Goal: Information Seeking & Learning: Understand process/instructions

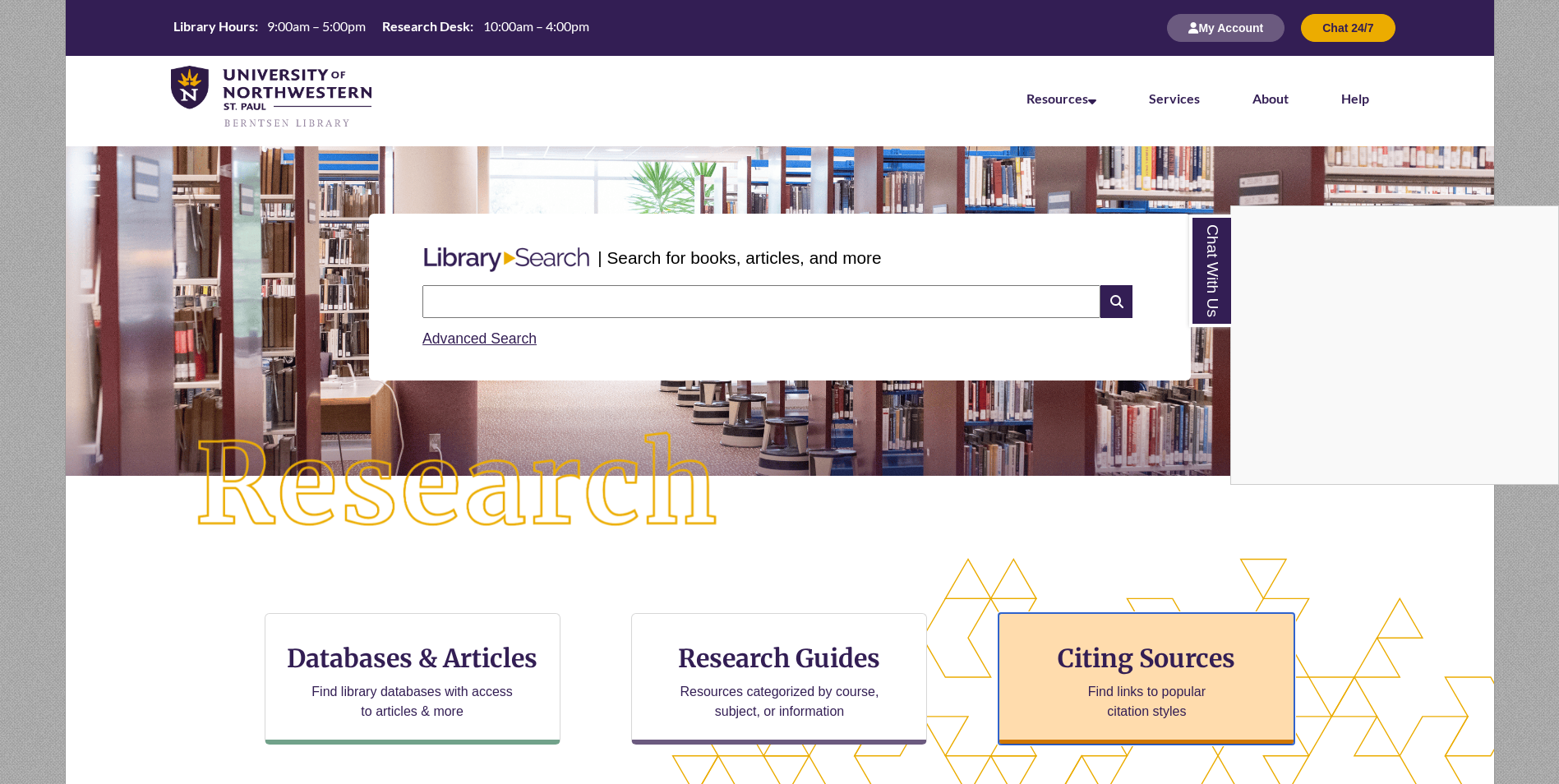
click at [1177, 660] on h3 "Citing Sources" at bounding box center [1148, 658] width 200 height 31
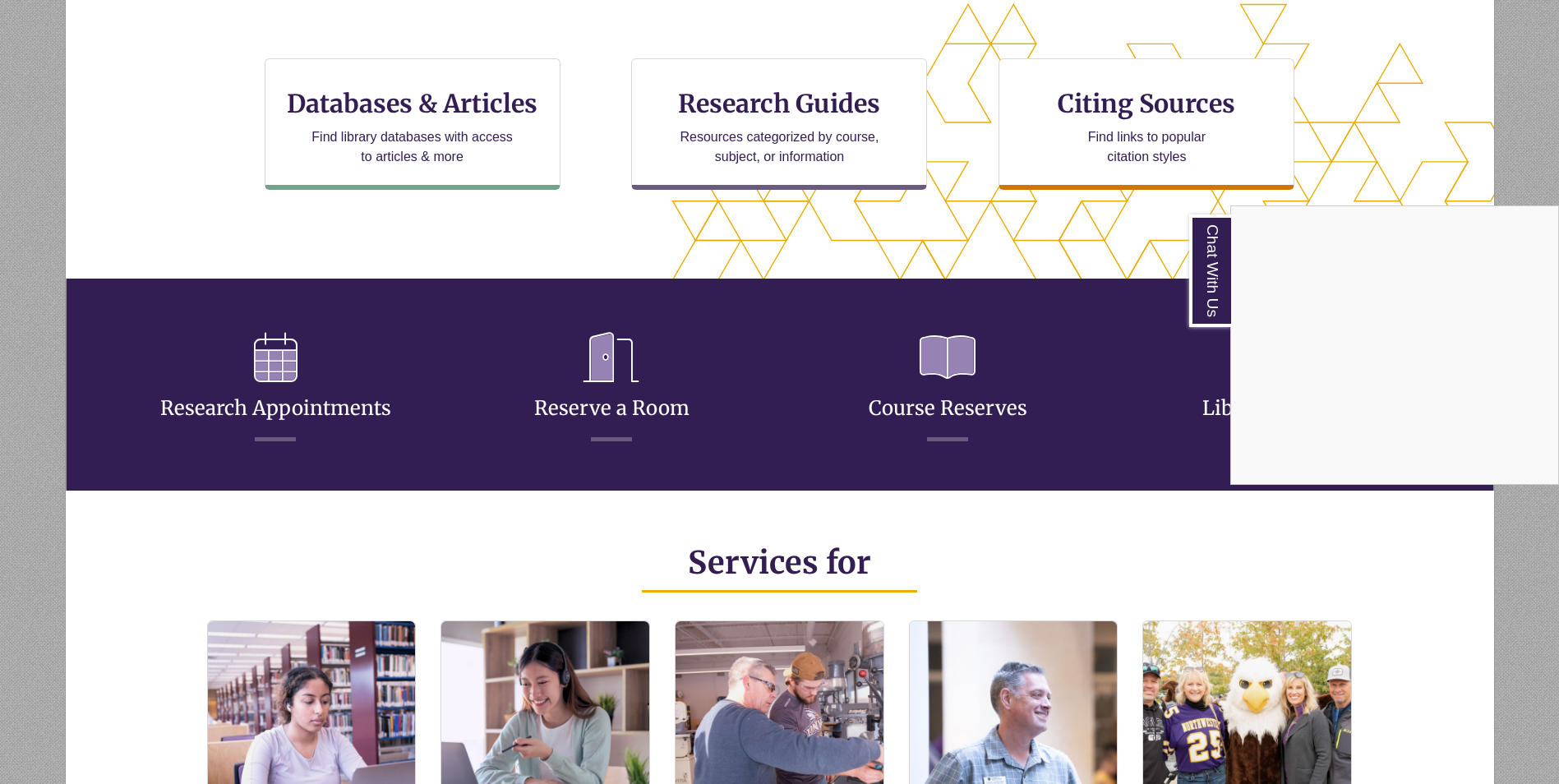
scroll to position [575, 0]
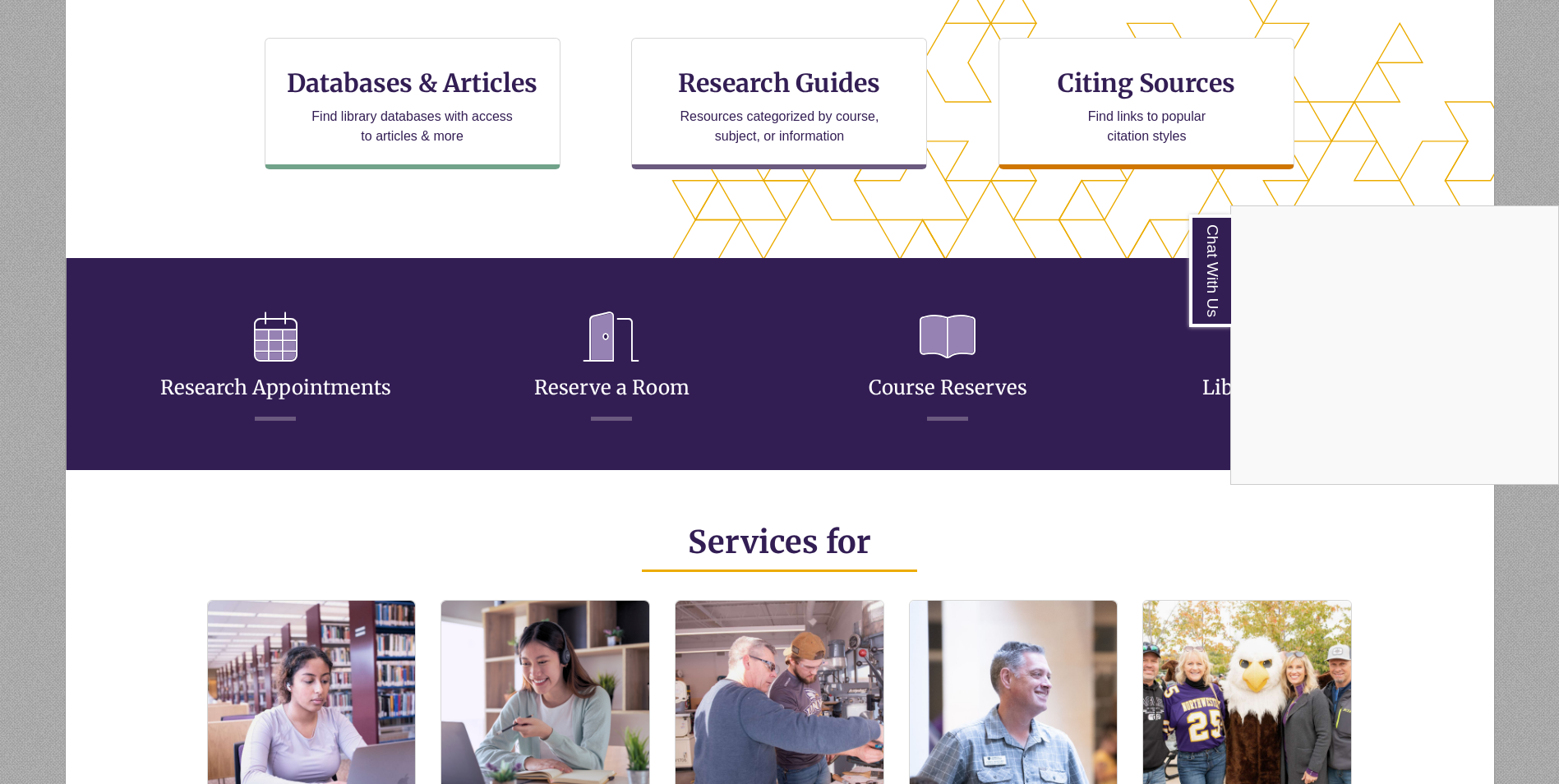
click at [390, 459] on div "Chat With Us" at bounding box center [779, 392] width 1559 height 784
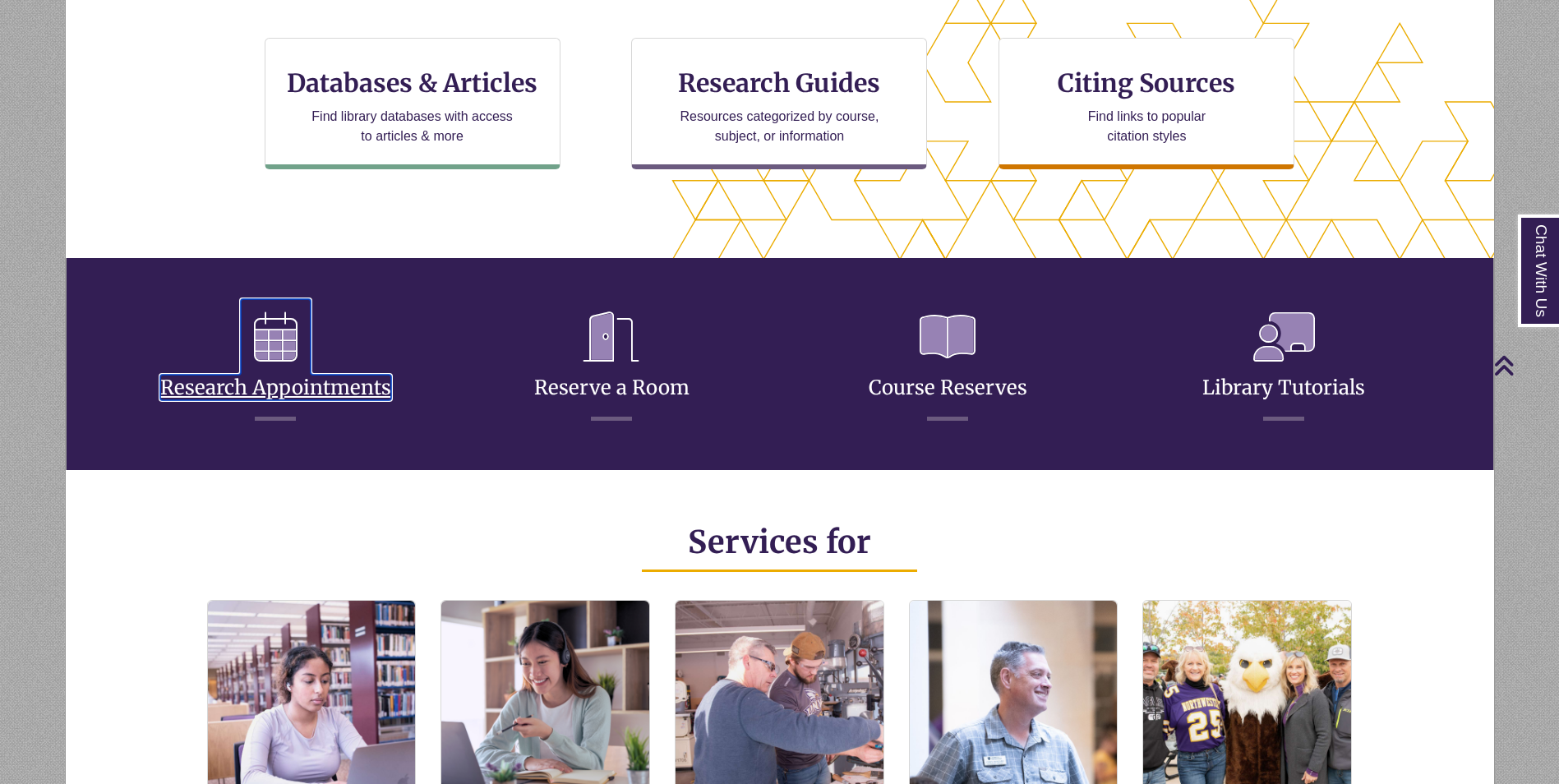
click at [317, 395] on link "Research Appointments" at bounding box center [276, 368] width 231 height 65
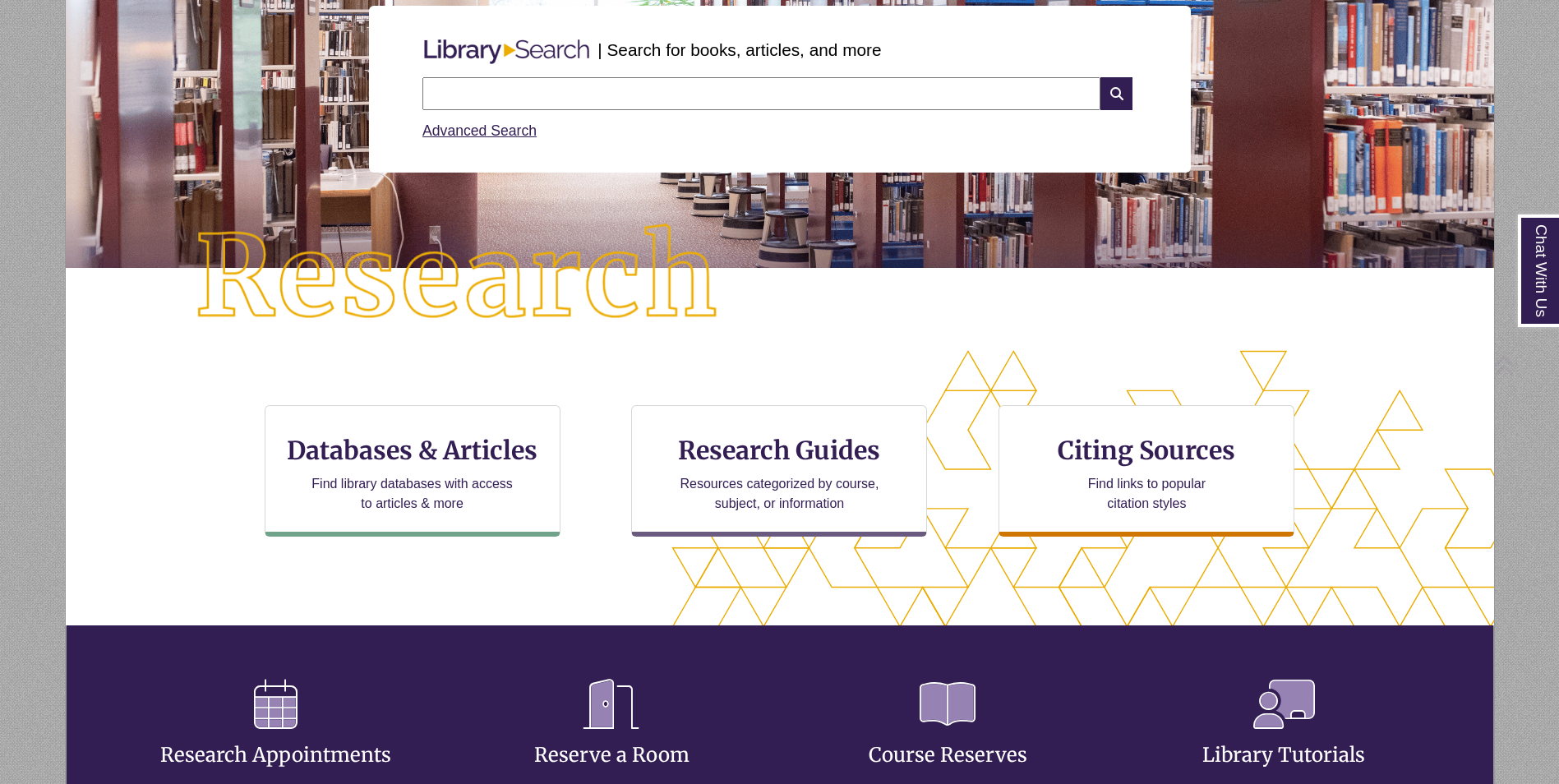
scroll to position [329, 0]
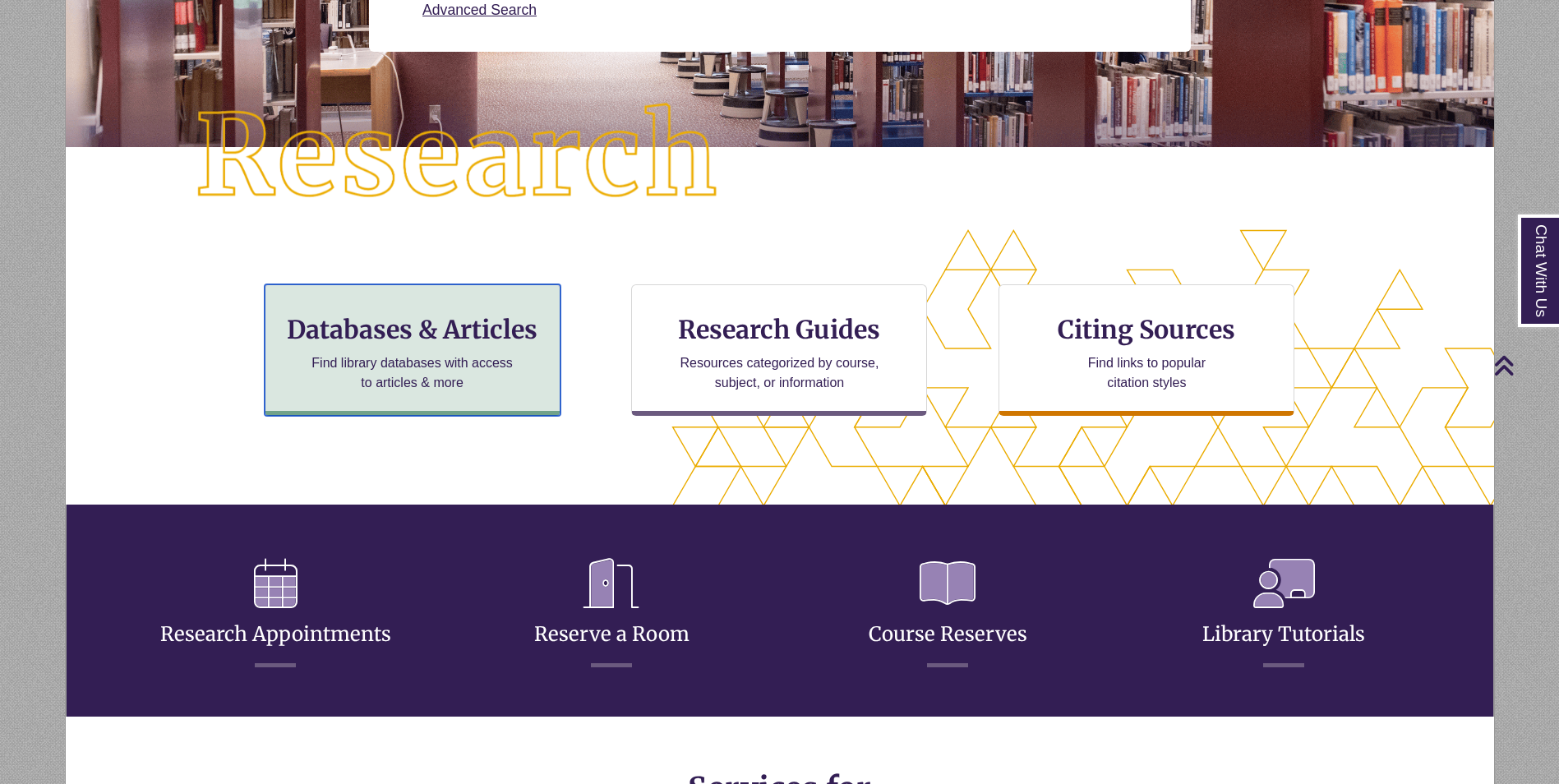
click at [451, 339] on h3 "Databases & Articles" at bounding box center [413, 329] width 268 height 31
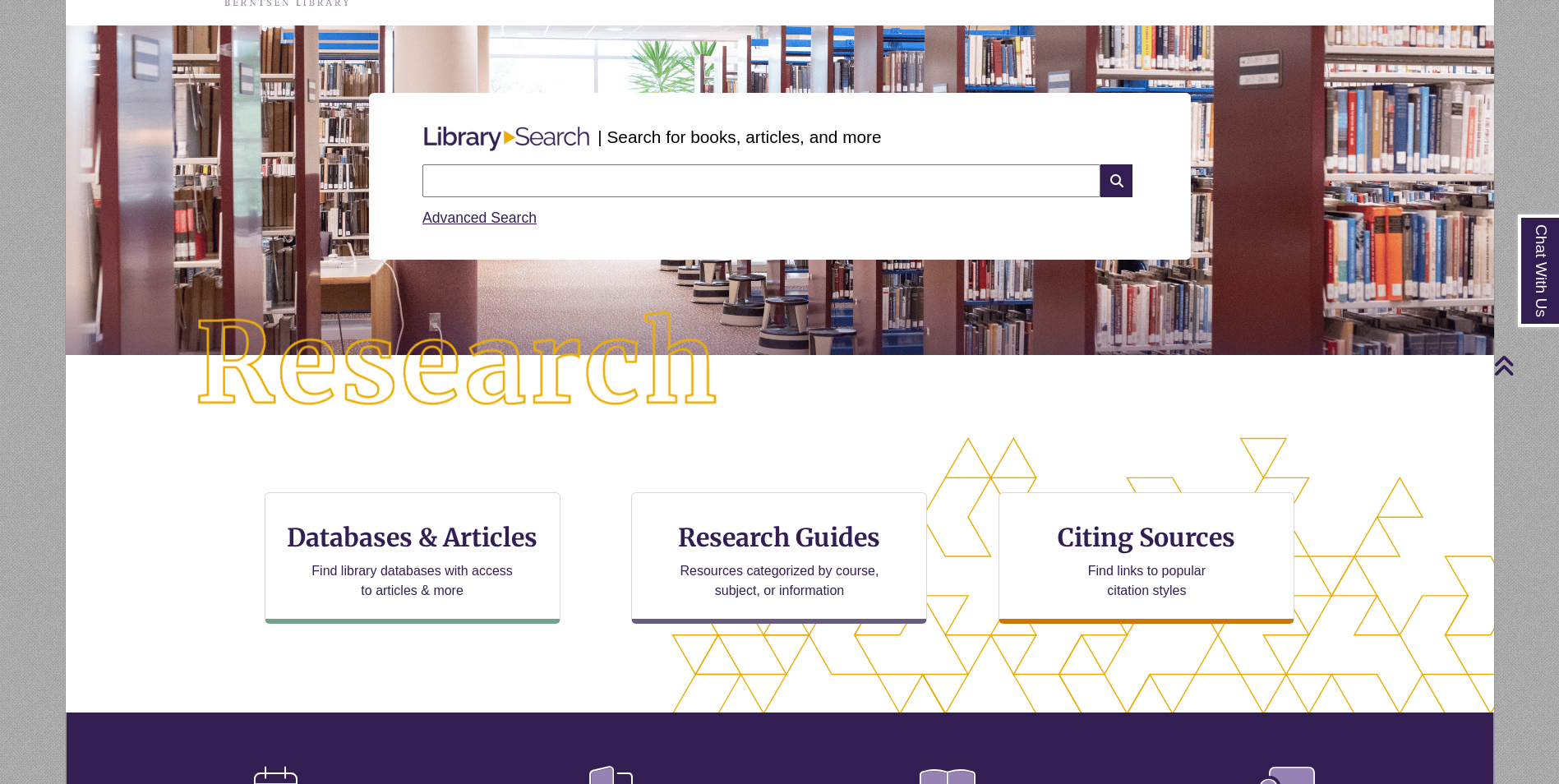
scroll to position [0, 0]
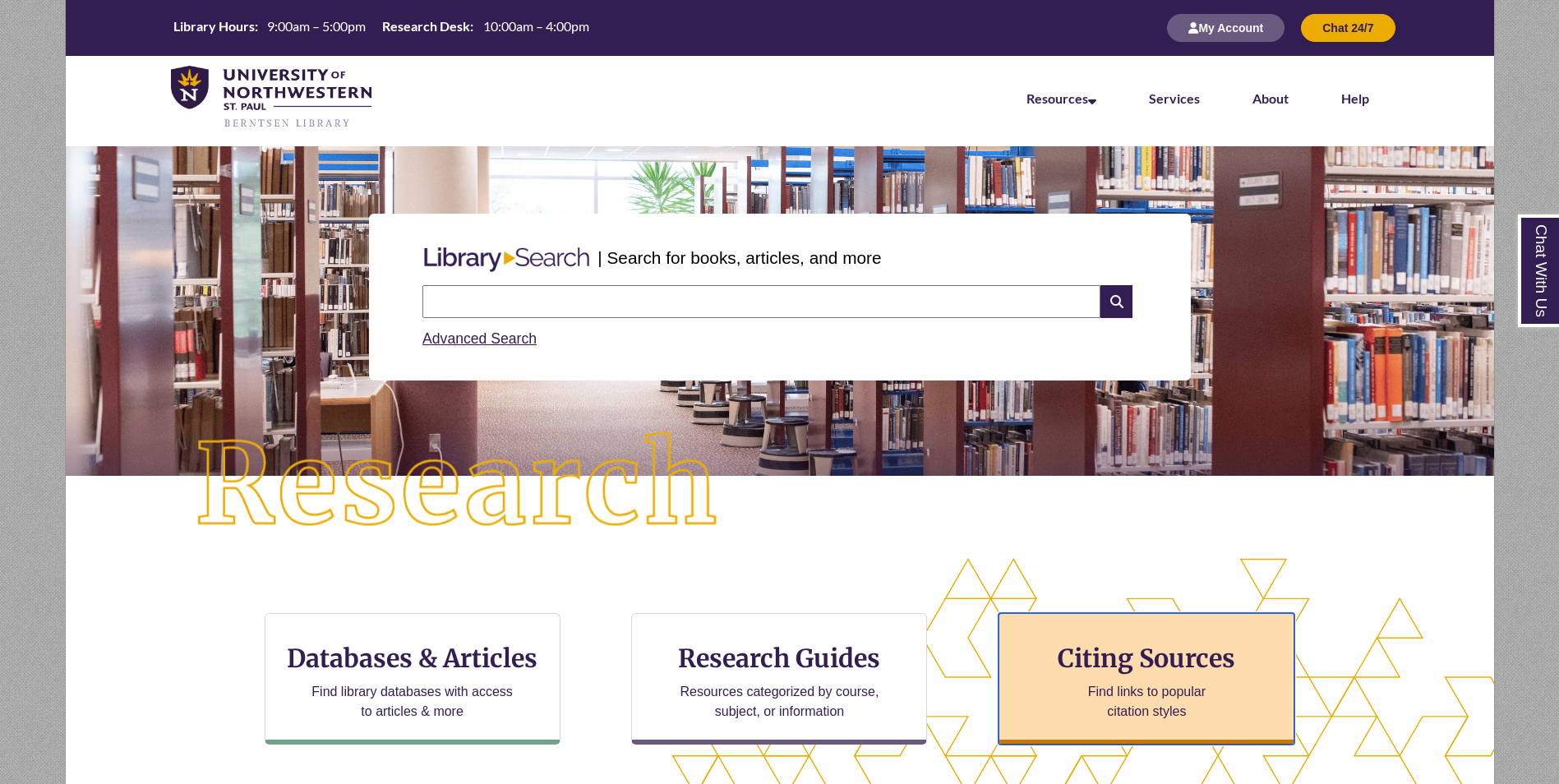
click at [1152, 696] on p "Find links to popular citation styles" at bounding box center [1148, 702] width 161 height 40
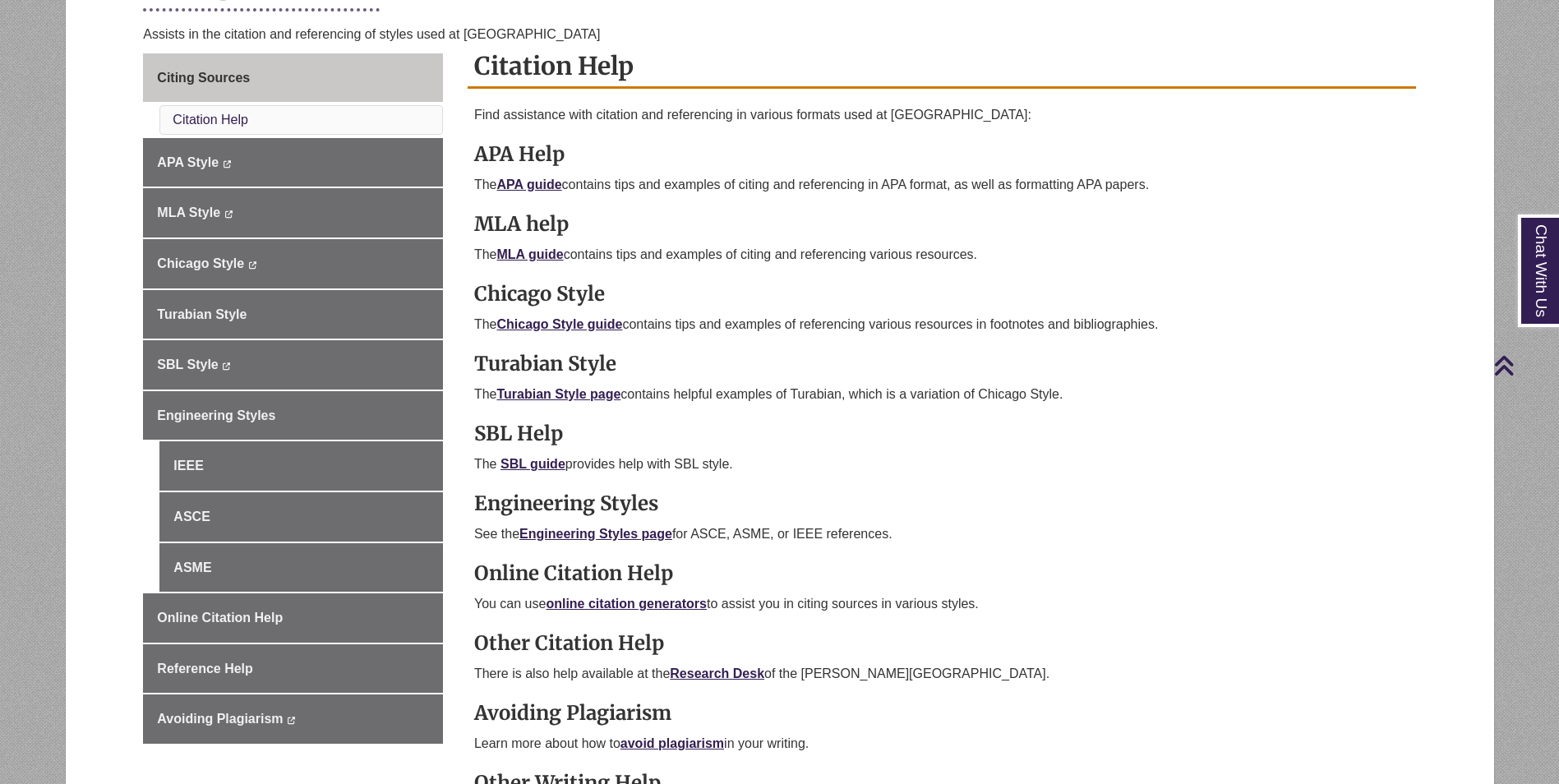
scroll to position [165, 0]
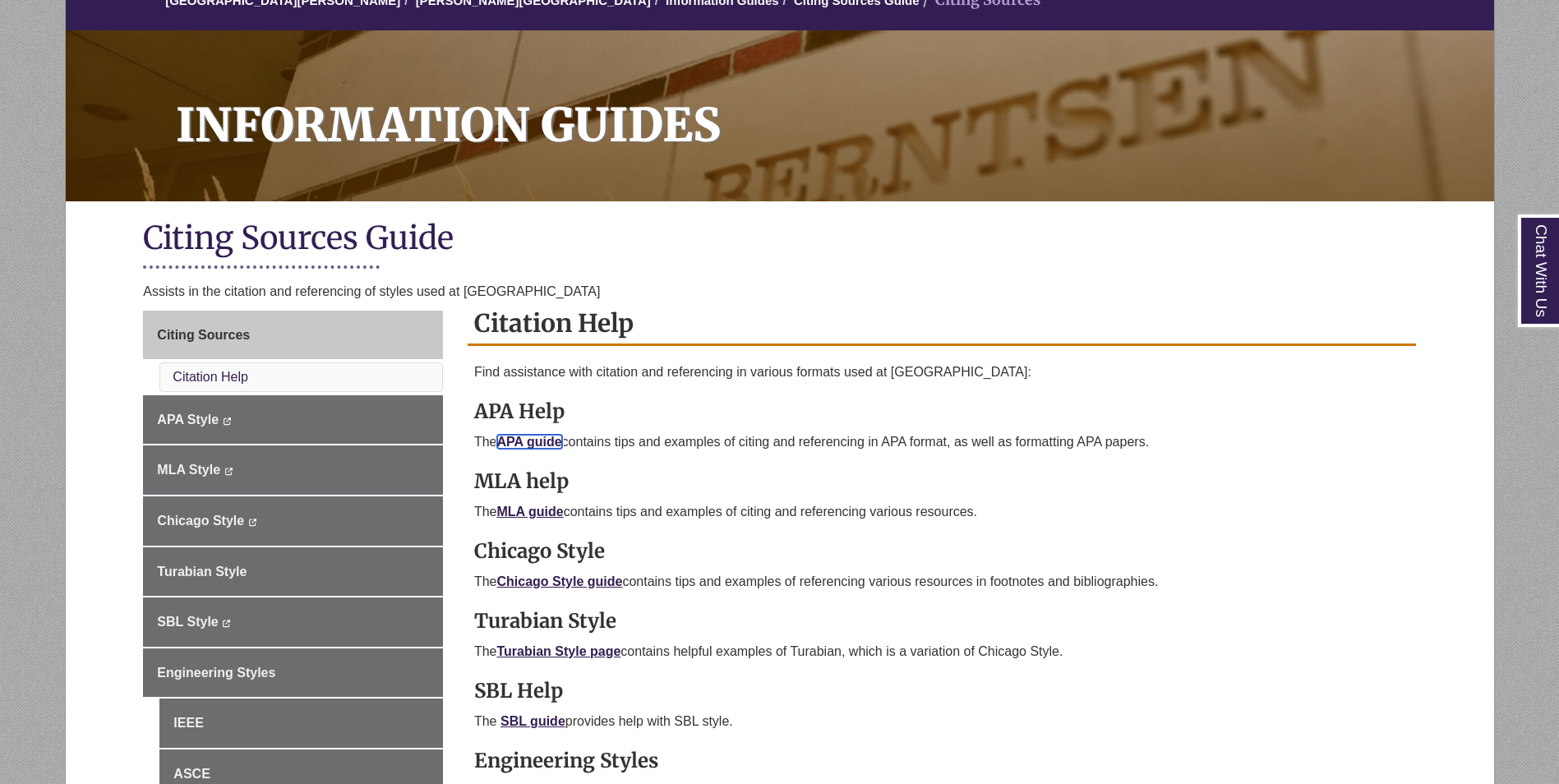
click at [547, 444] on link "APA guide" at bounding box center [530, 441] width 65 height 14
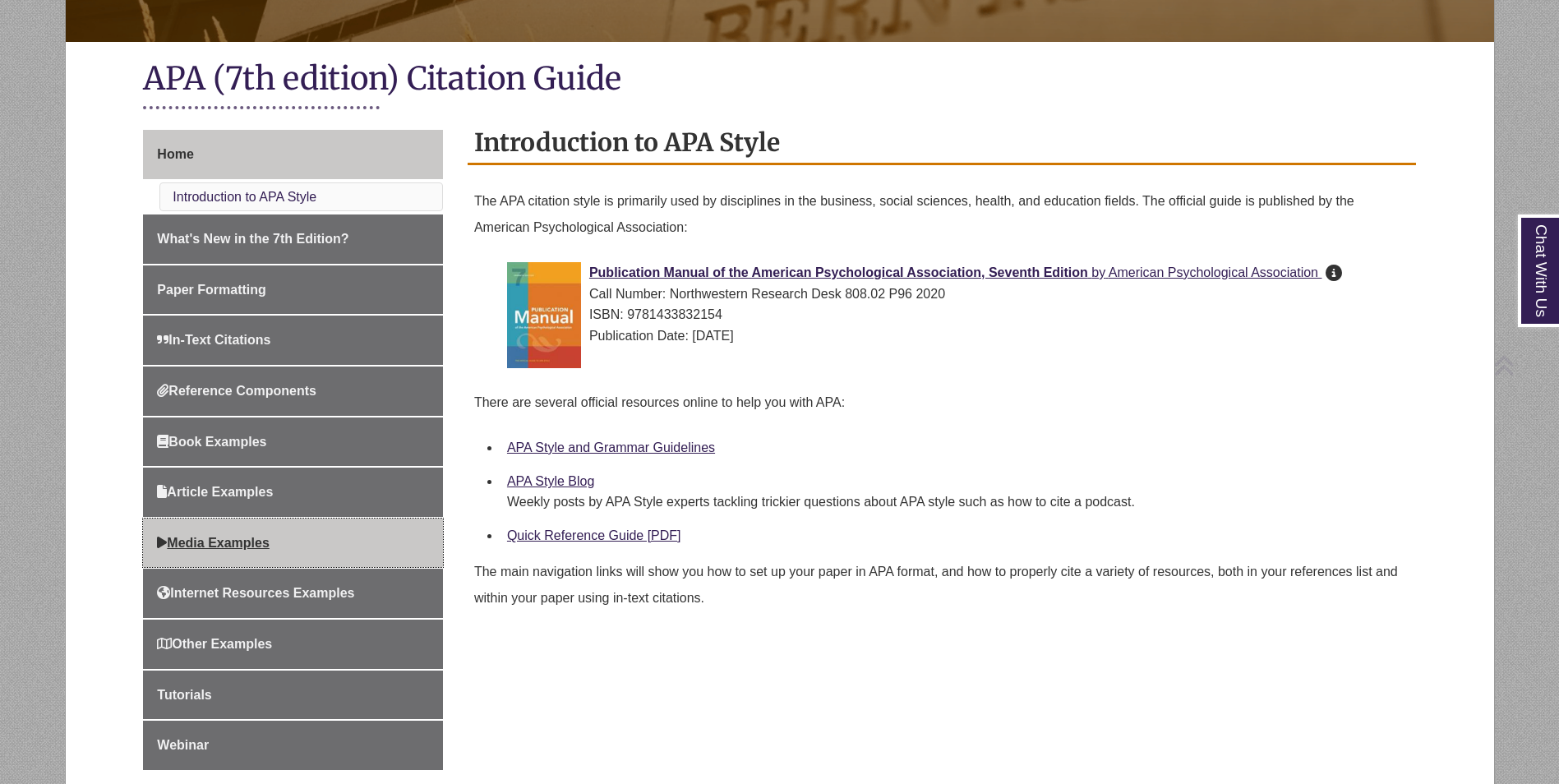
scroll to position [329, 0]
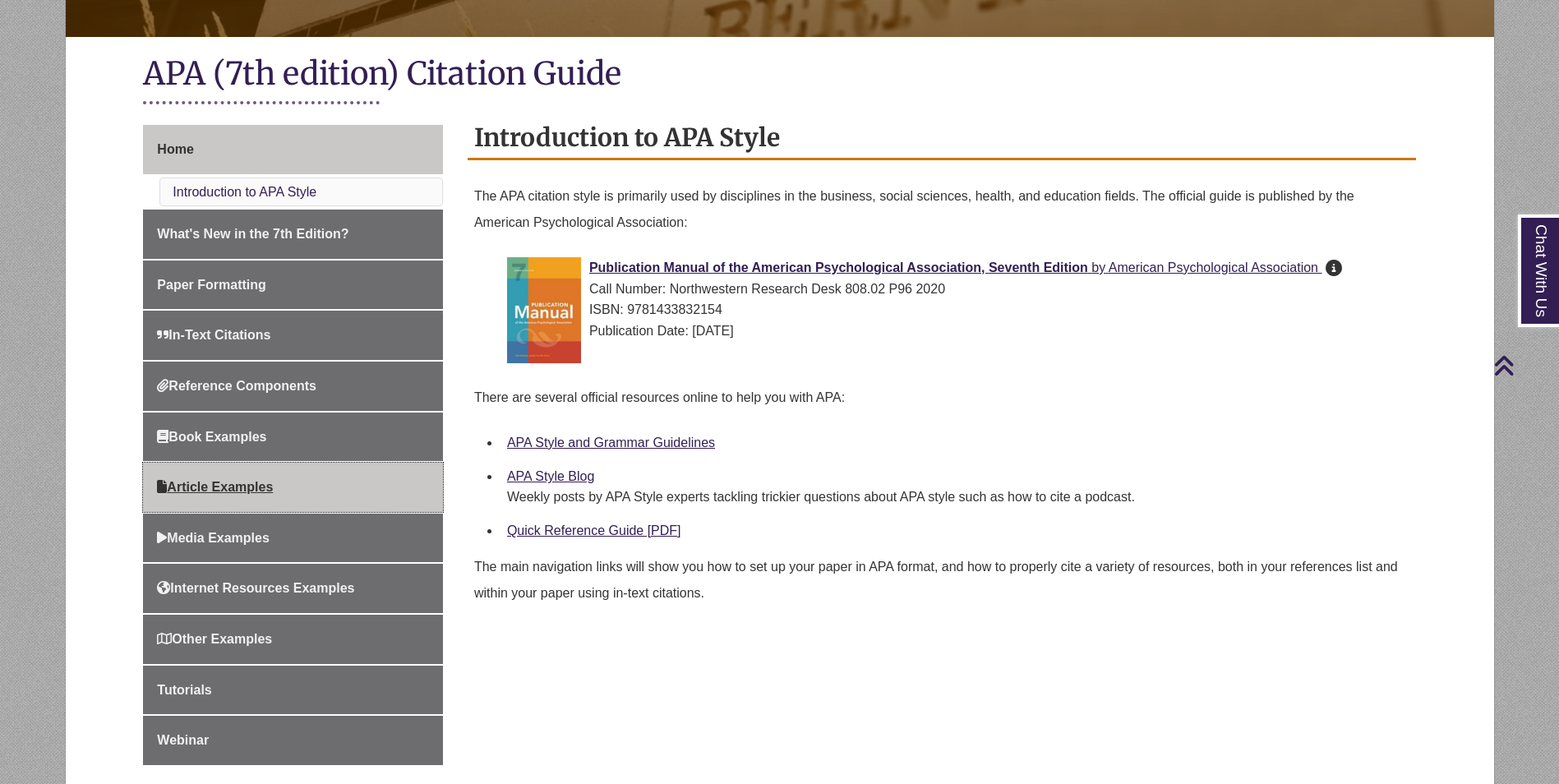
click at [236, 474] on link "Article Examples" at bounding box center [293, 488] width 300 height 50
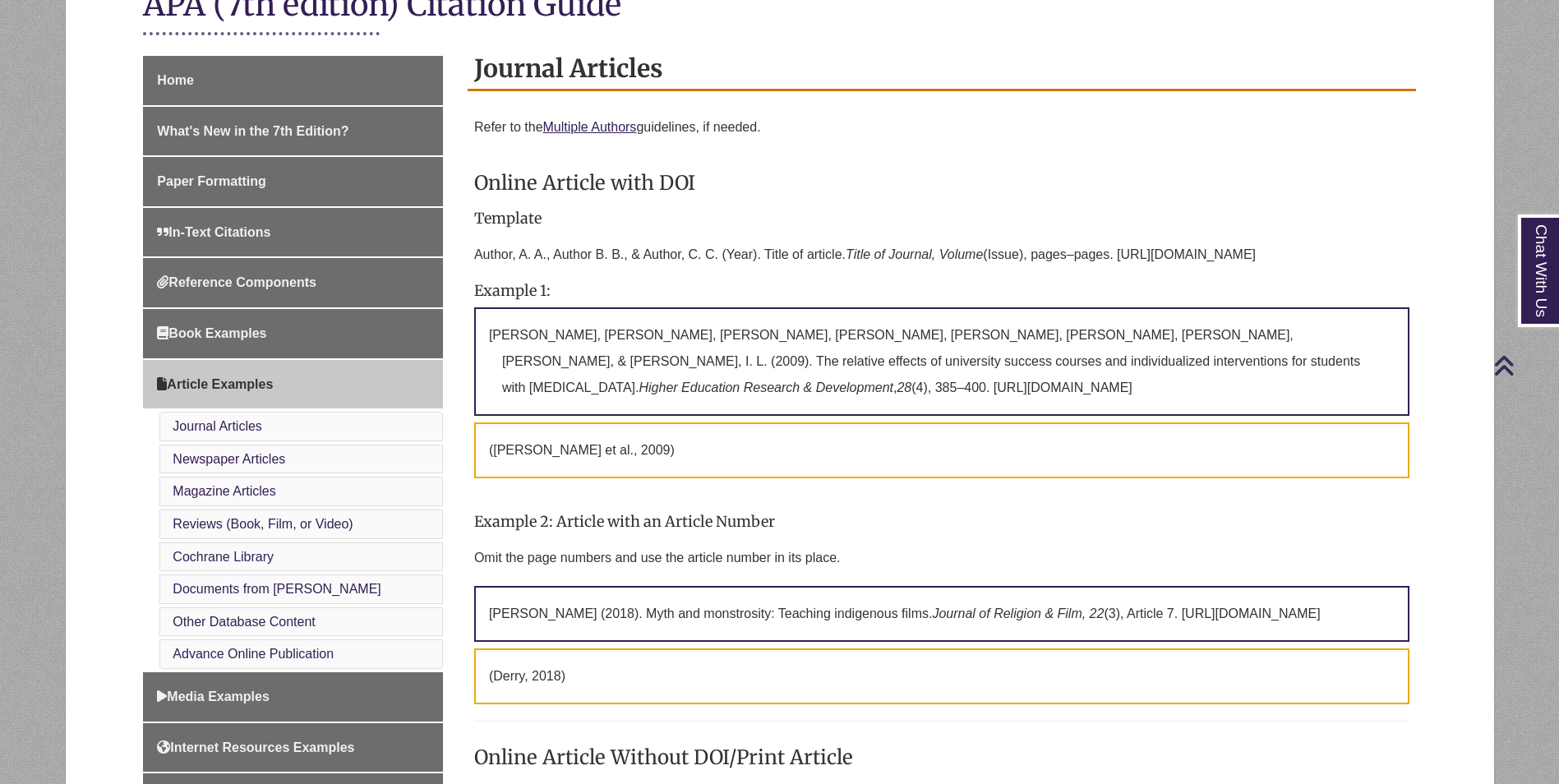
scroll to position [493, 0]
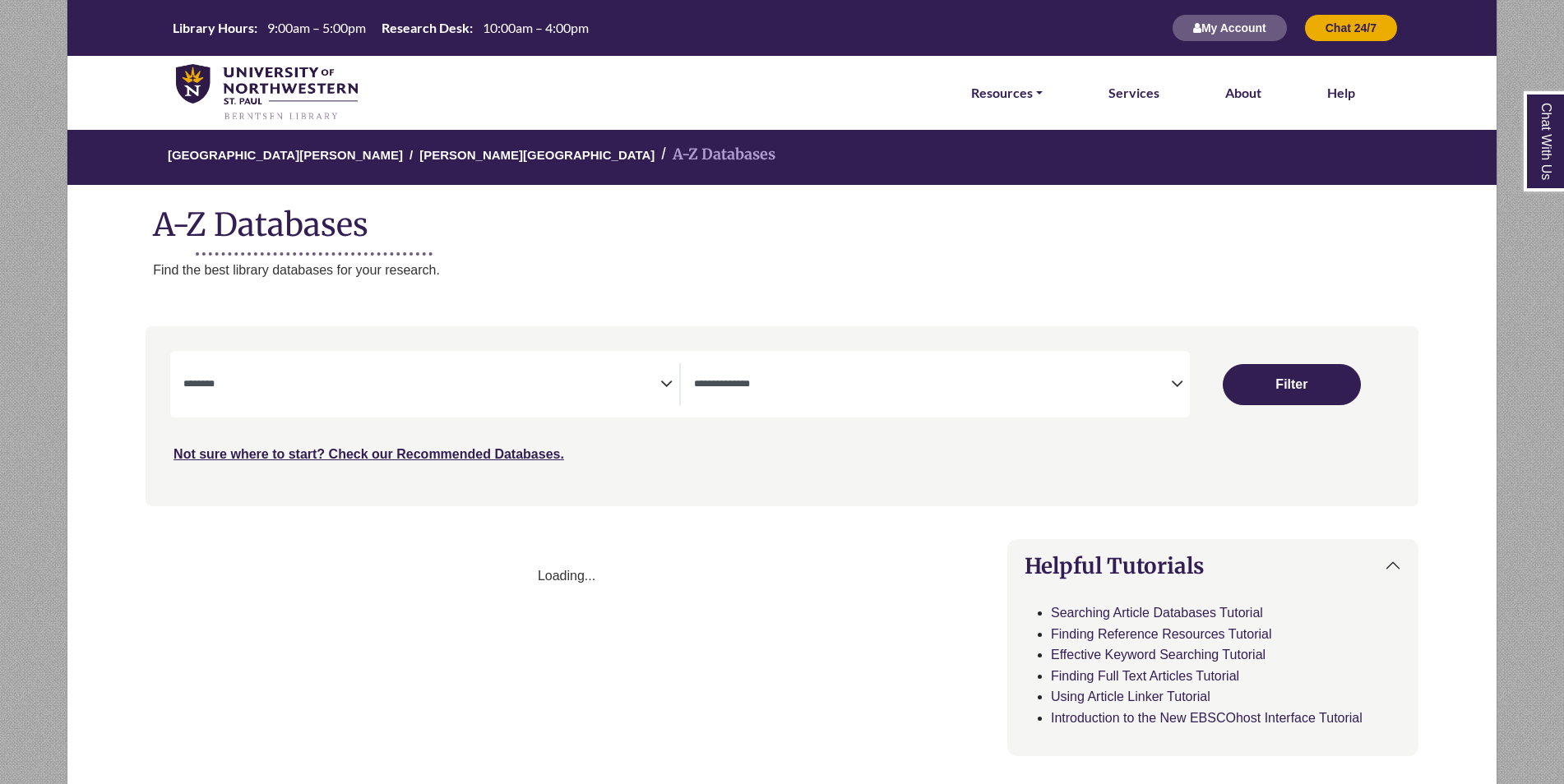
select select "Database Subject Filter"
select select "Database Types Filter"
select select "Database Subject Filter"
select select "Database Types Filter"
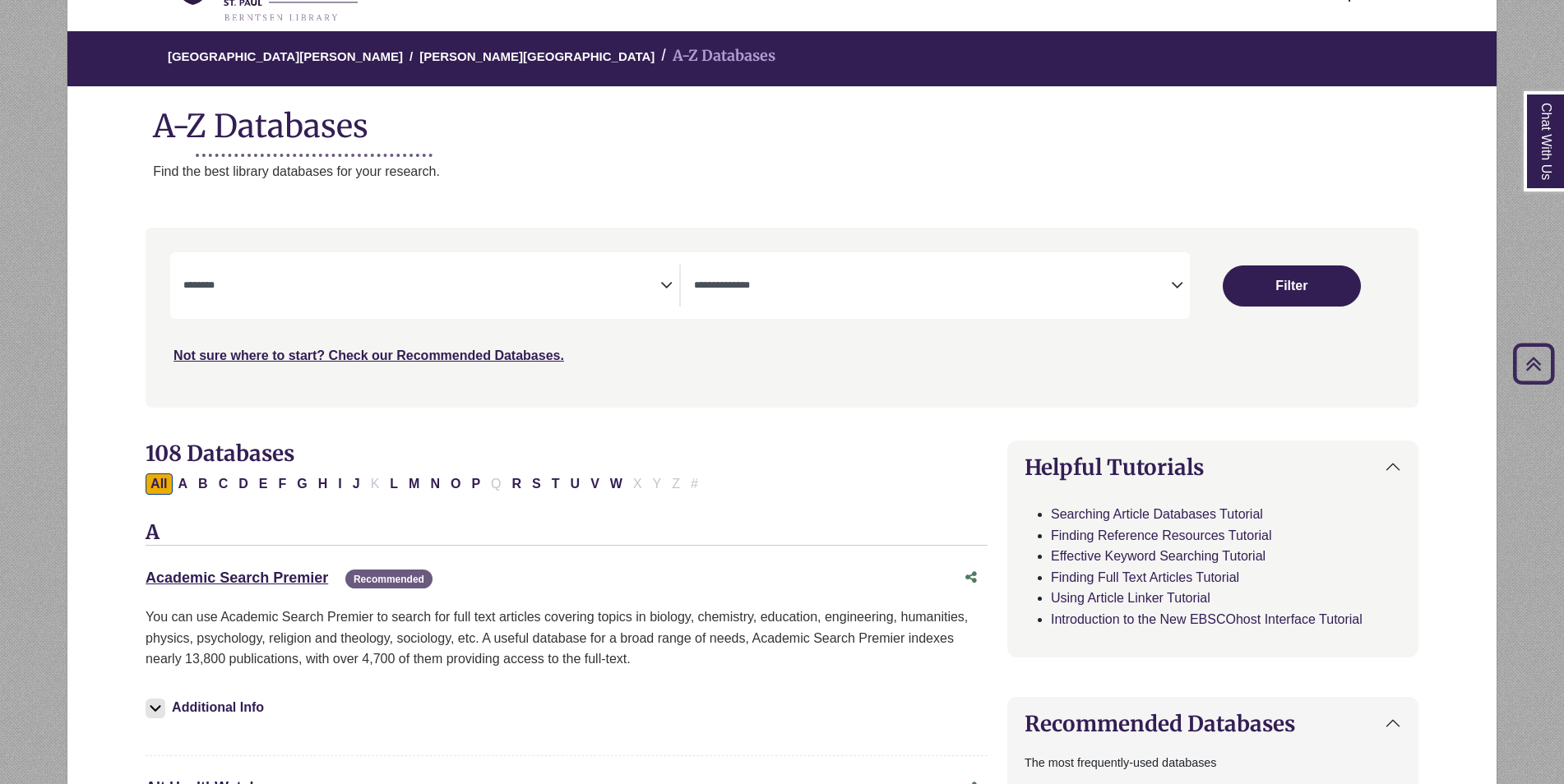
scroll to position [82, 0]
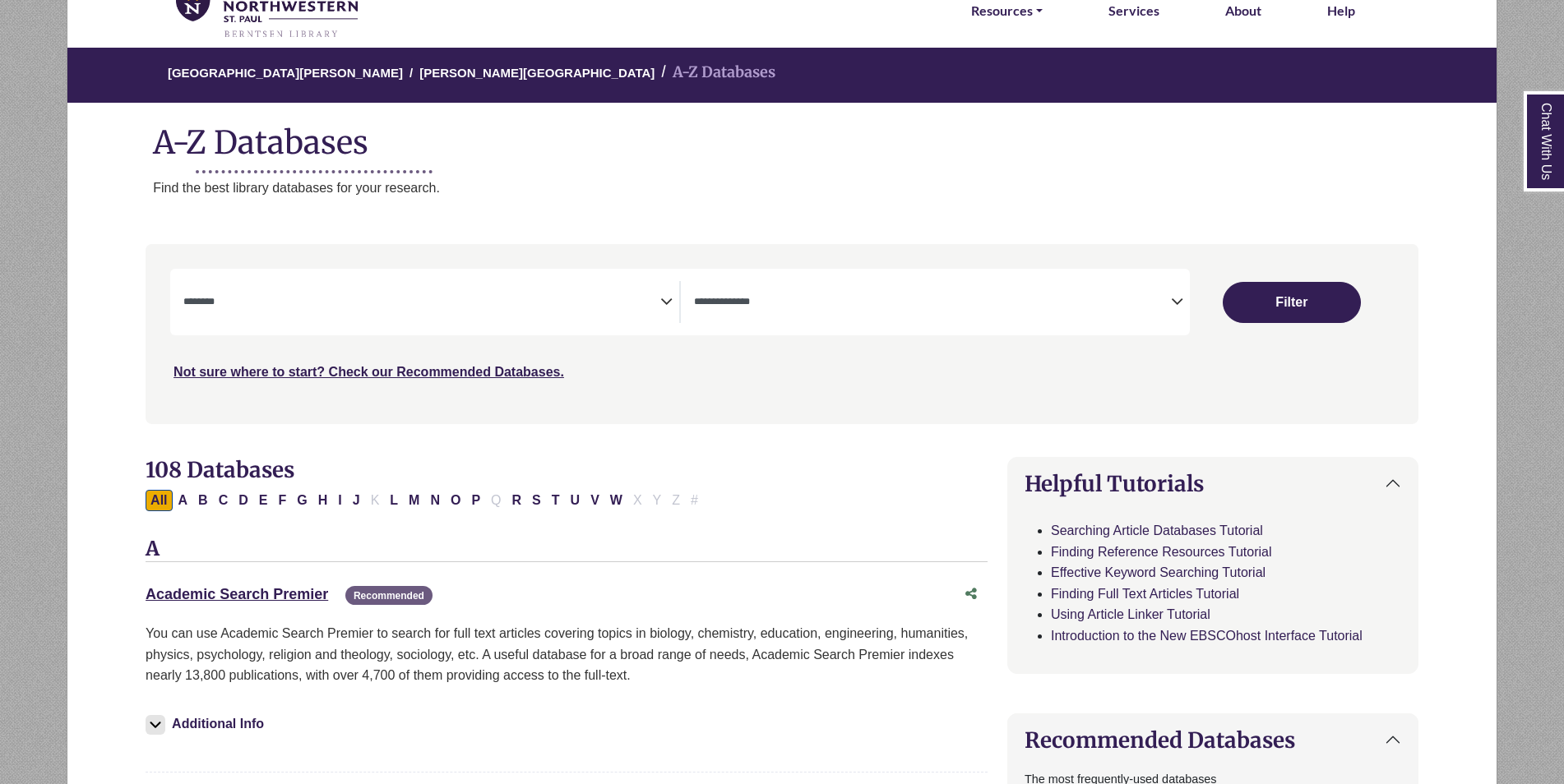
click at [666, 300] on icon "Search filters" at bounding box center [666, 299] width 12 height 25
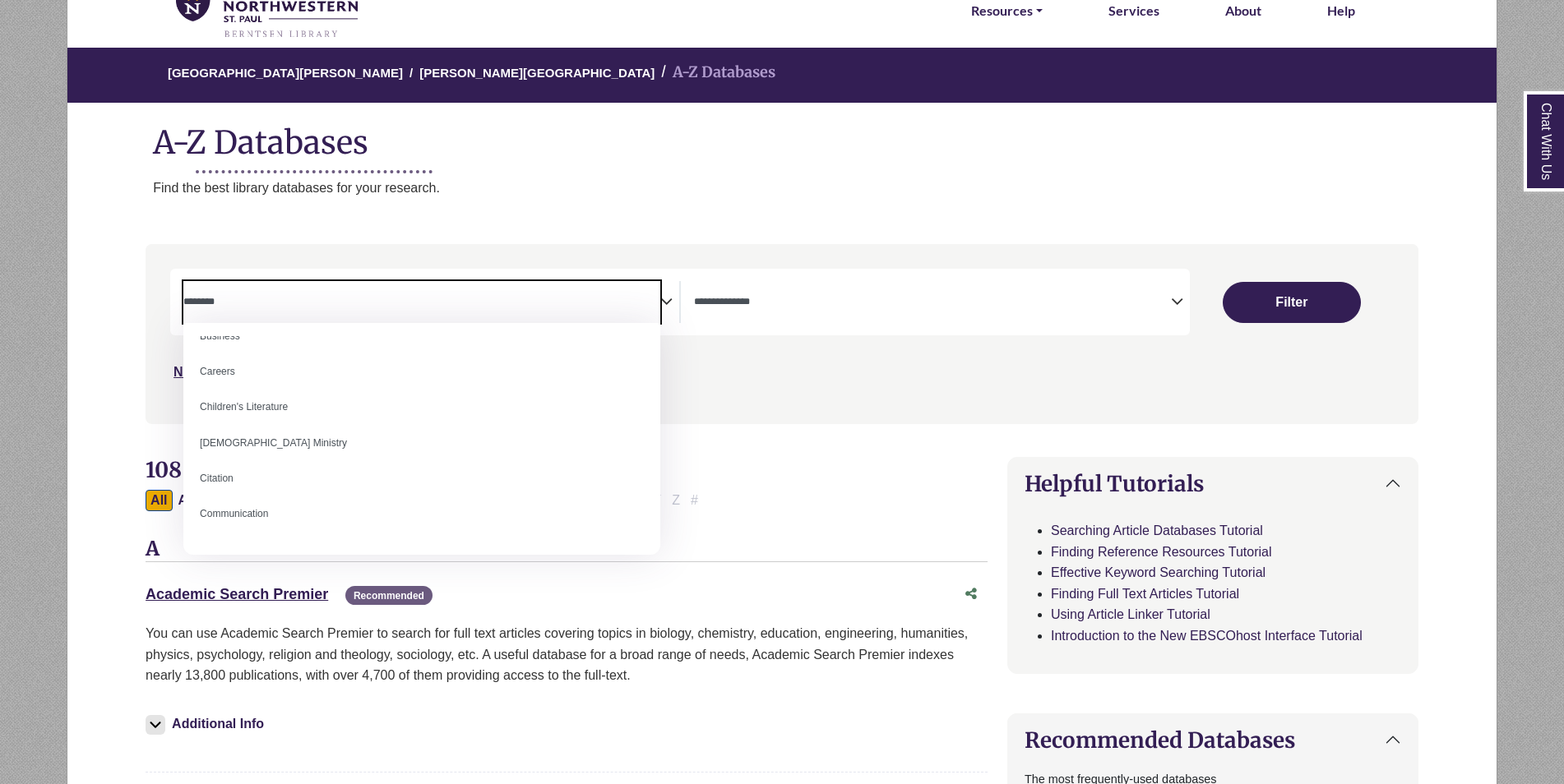
scroll to position [0, 0]
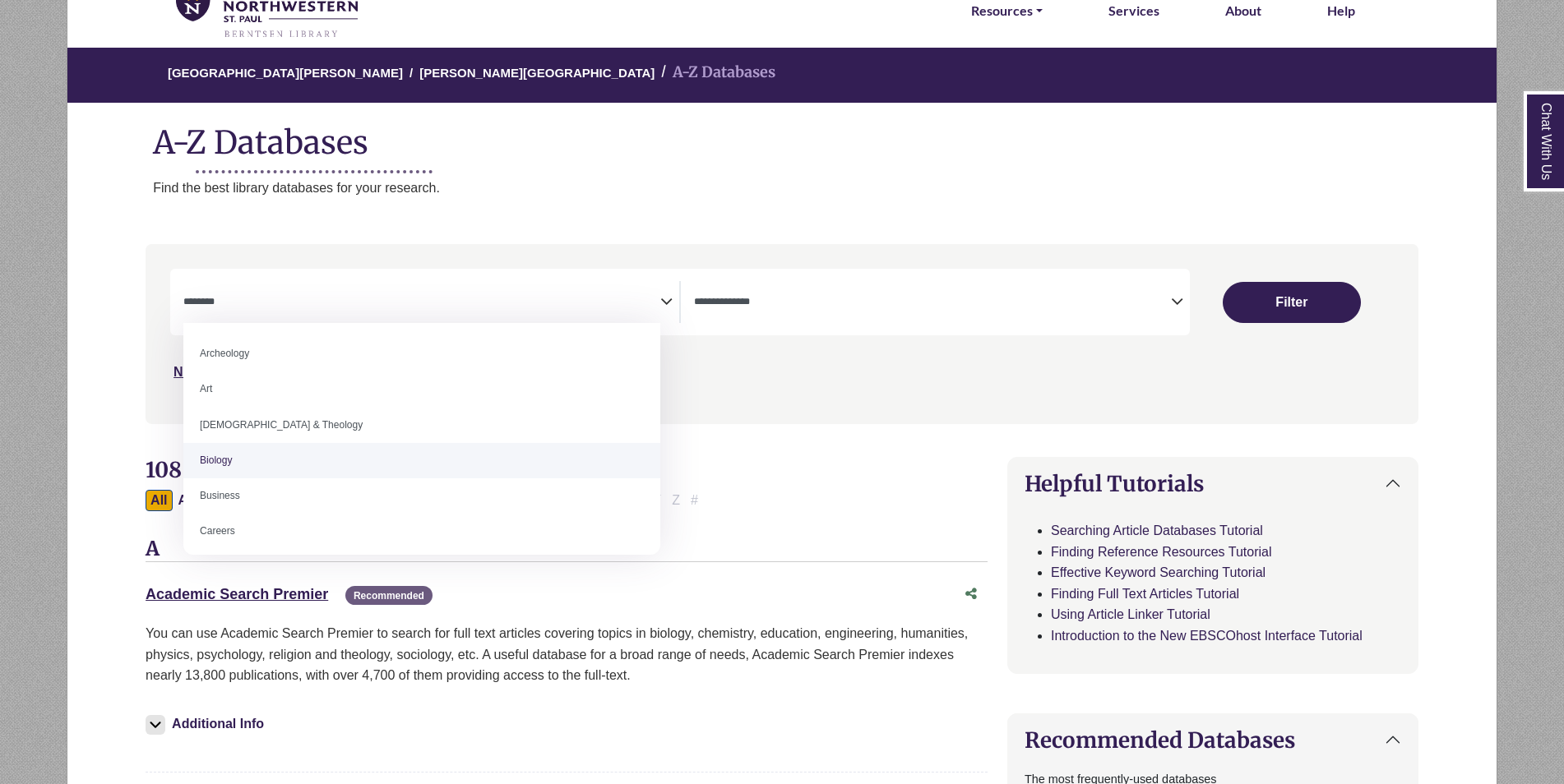
select select "*****"
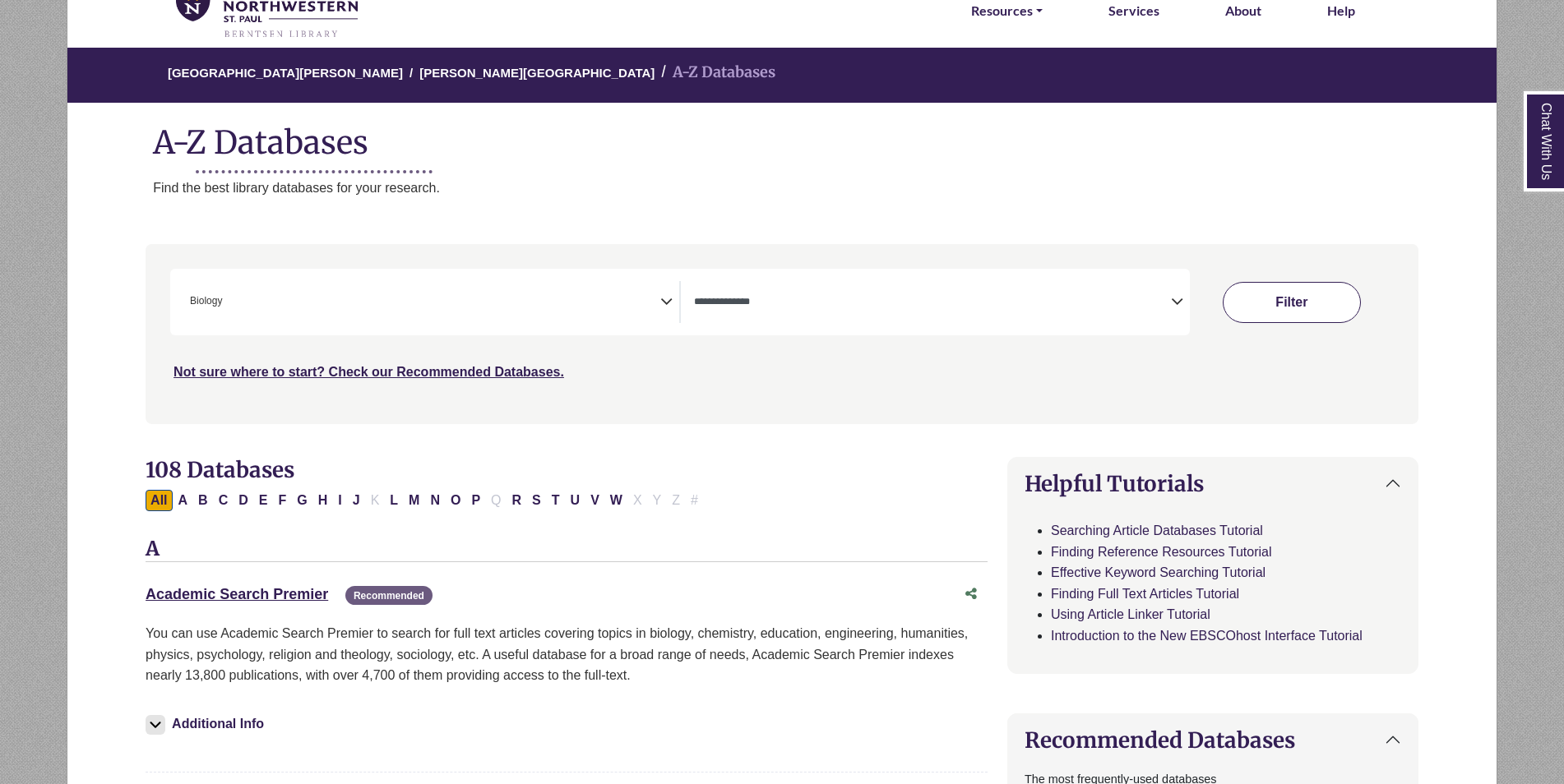
click at [1312, 311] on button "Filter" at bounding box center [1291, 302] width 138 height 41
select select "Database Types Filter"
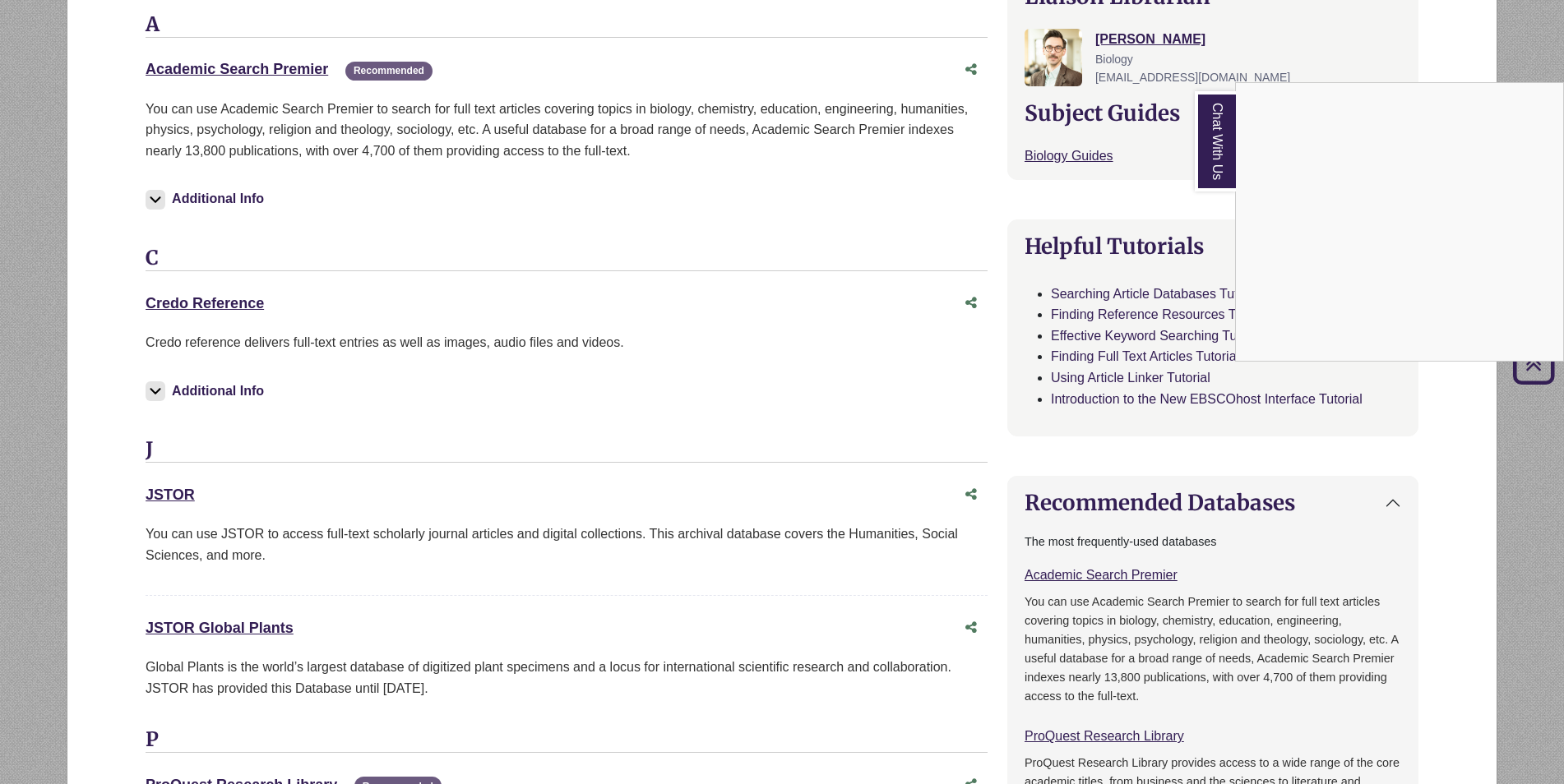
scroll to position [329, 0]
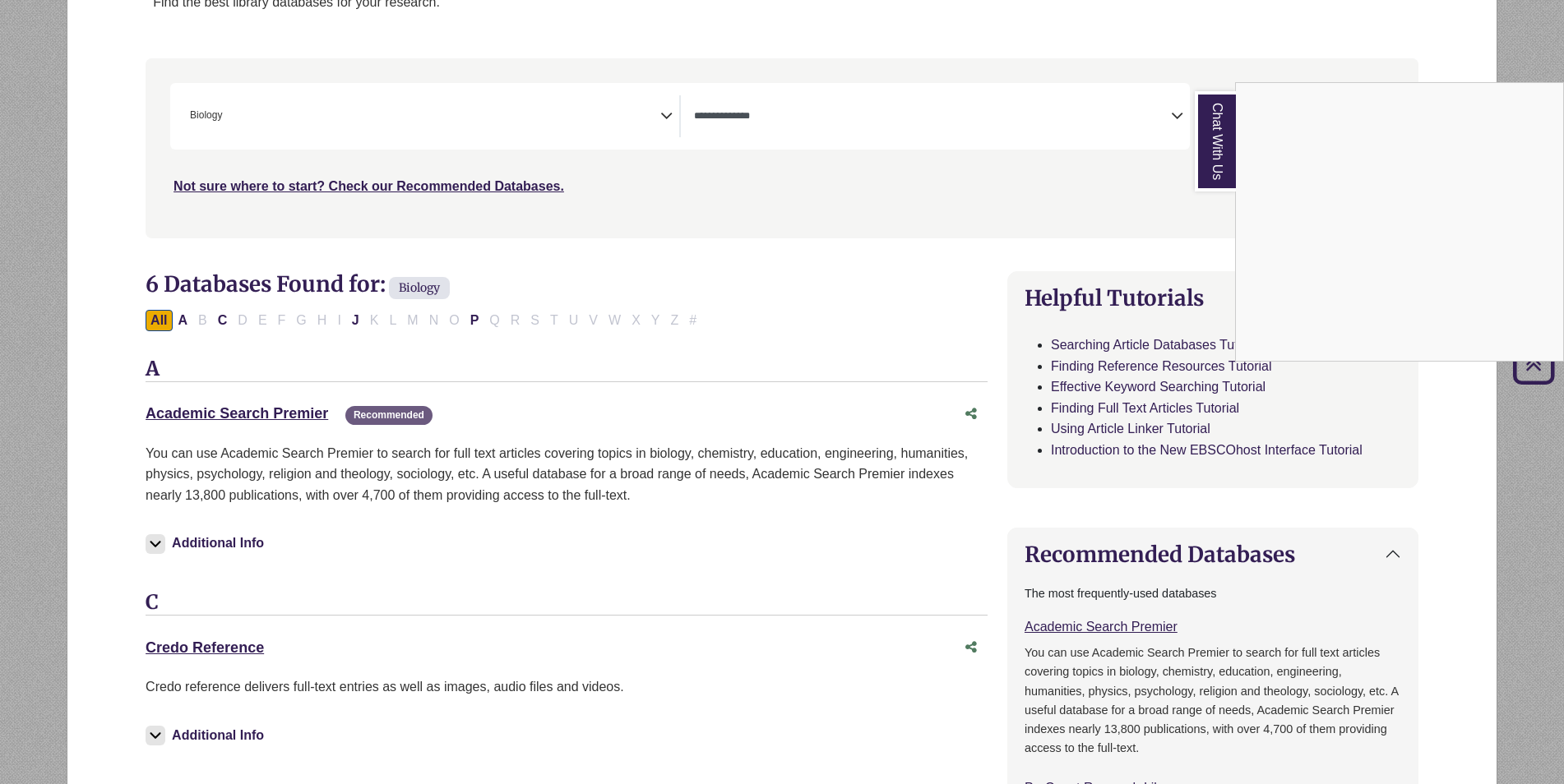
select select "Database Subject Filter"
select select "Database Types Filter"
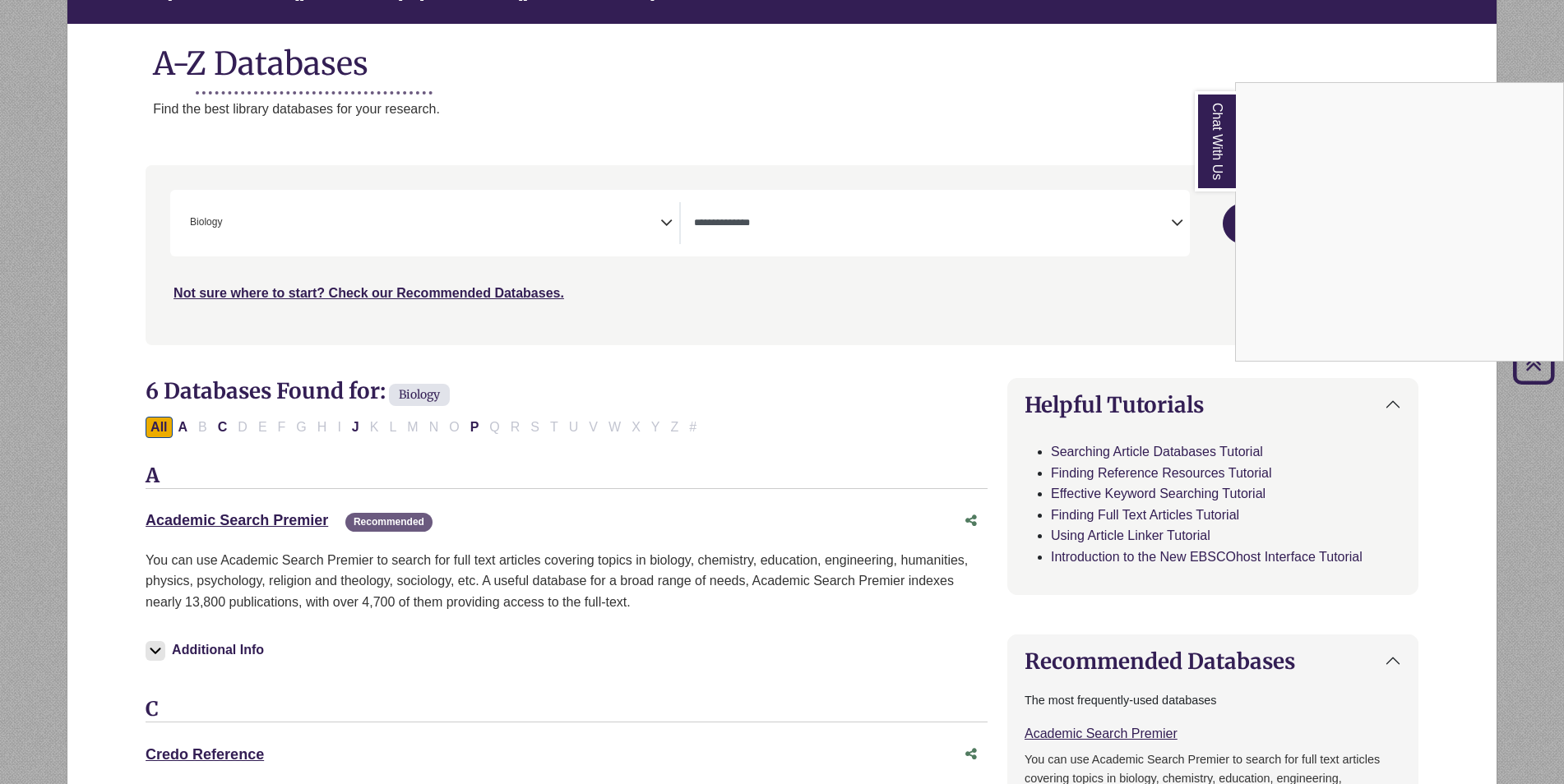
scroll to position [82, 0]
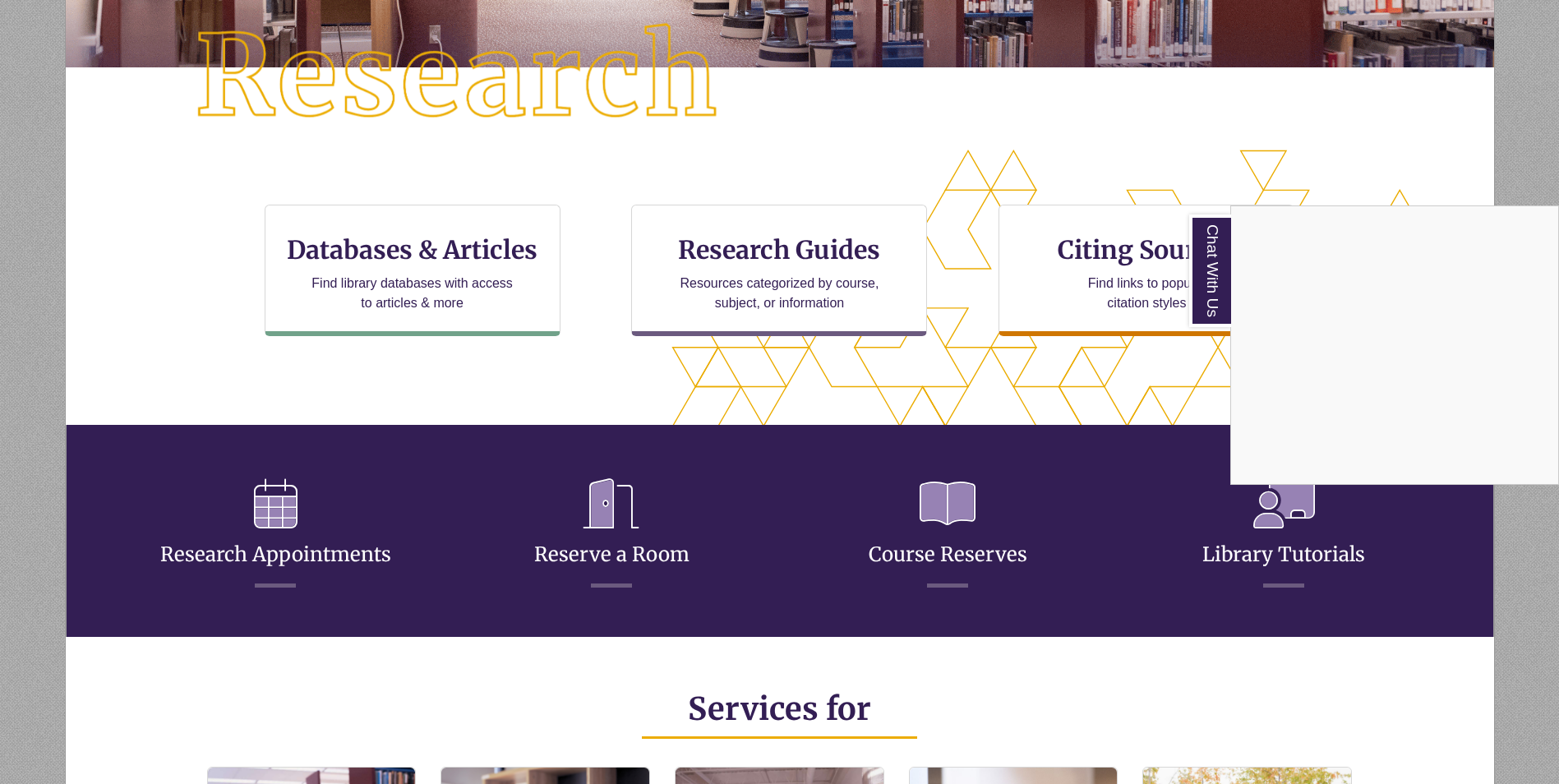
scroll to position [493, 0]
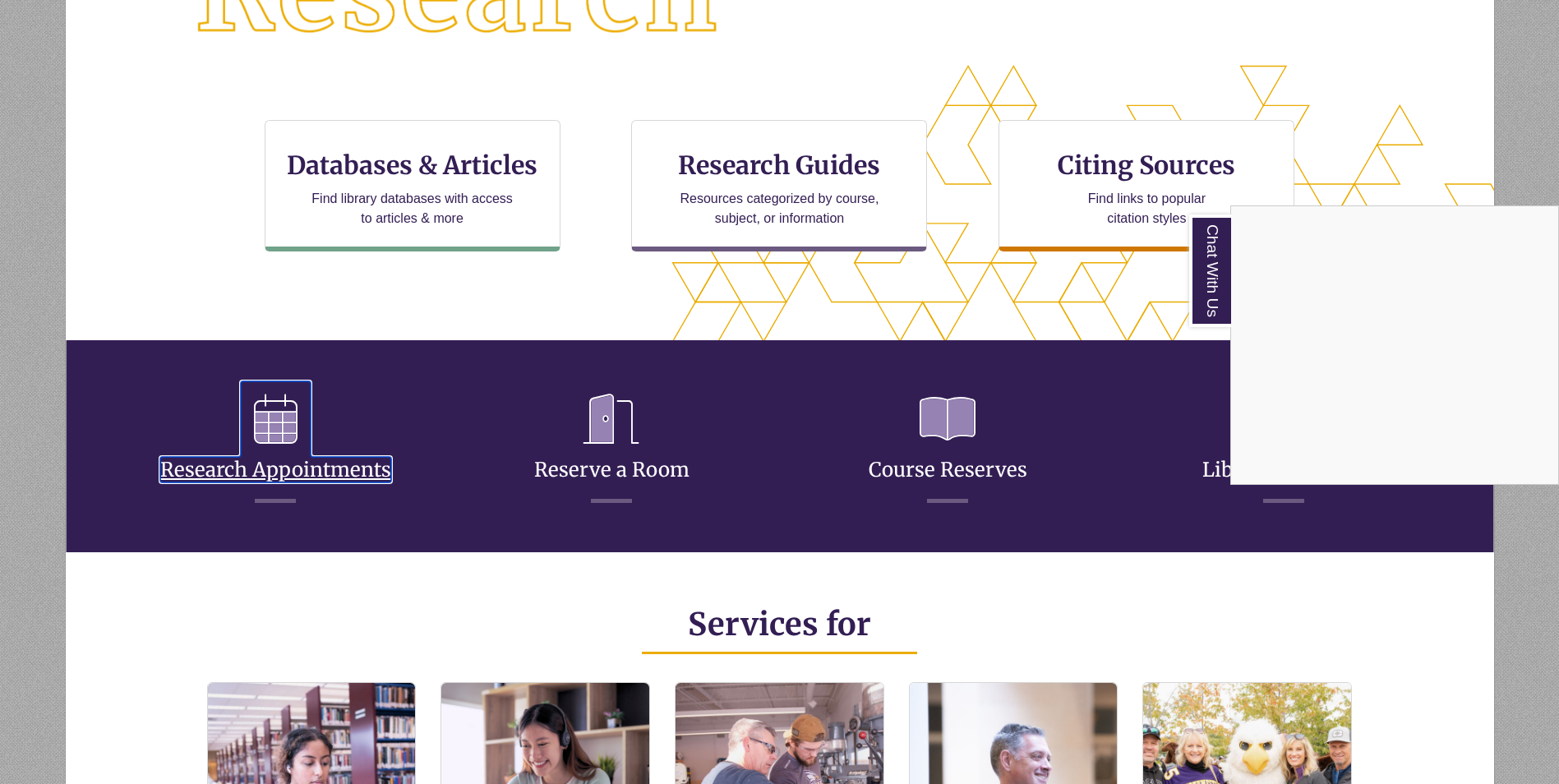
click at [300, 472] on link "Research Appointments" at bounding box center [276, 450] width 231 height 65
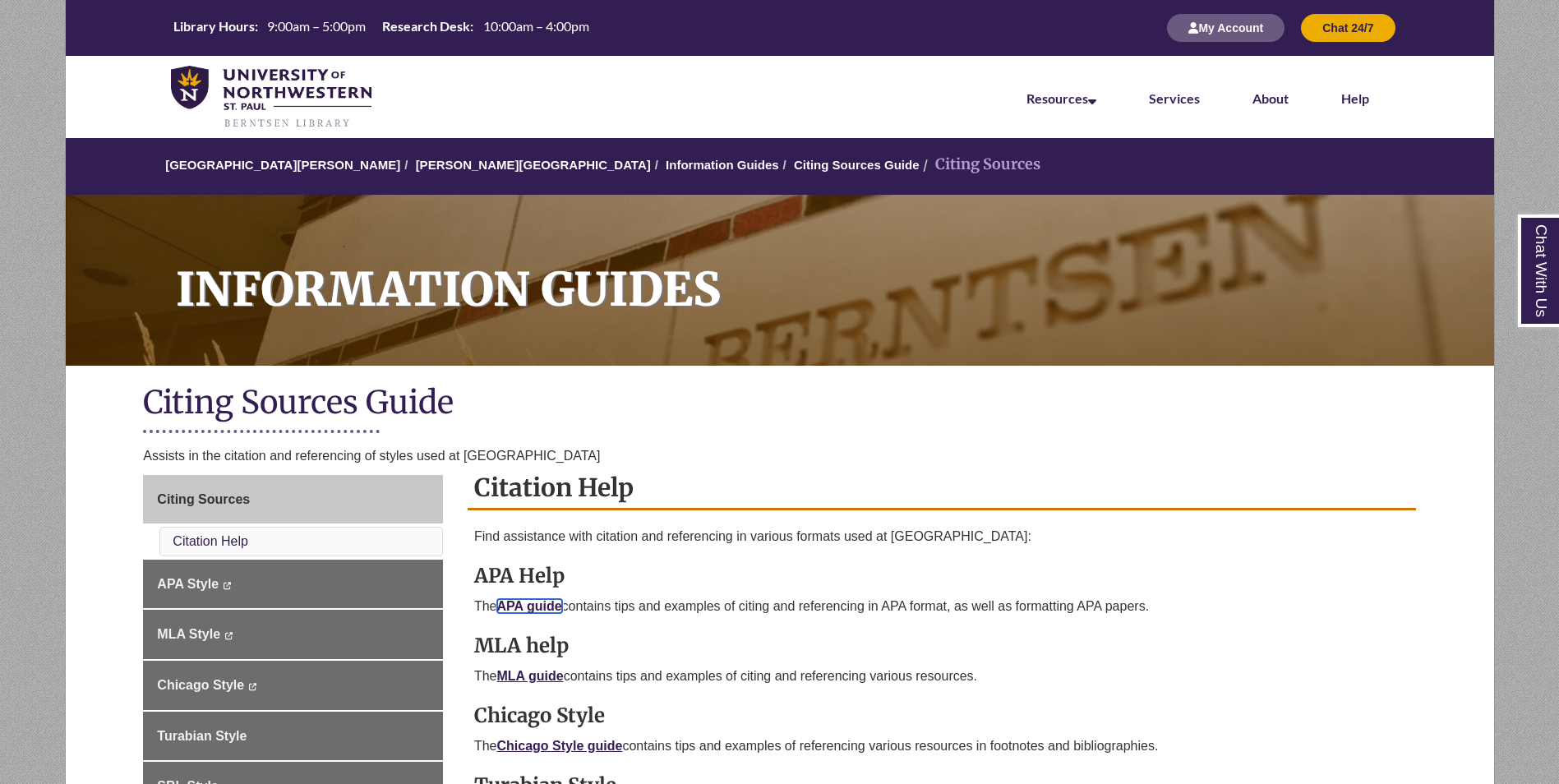
click at [547, 612] on link "APA guide" at bounding box center [530, 606] width 65 height 14
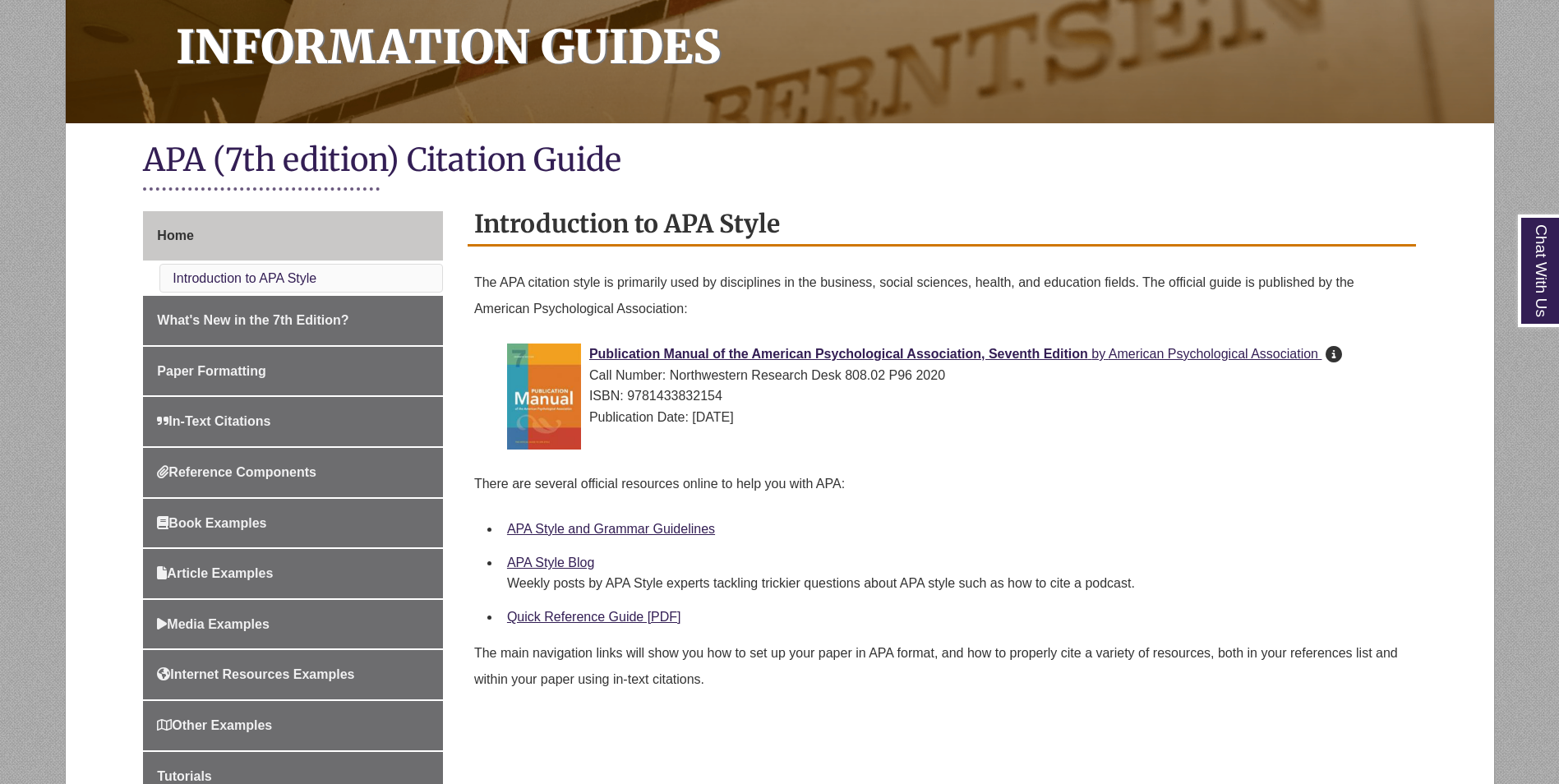
scroll to position [247, 0]
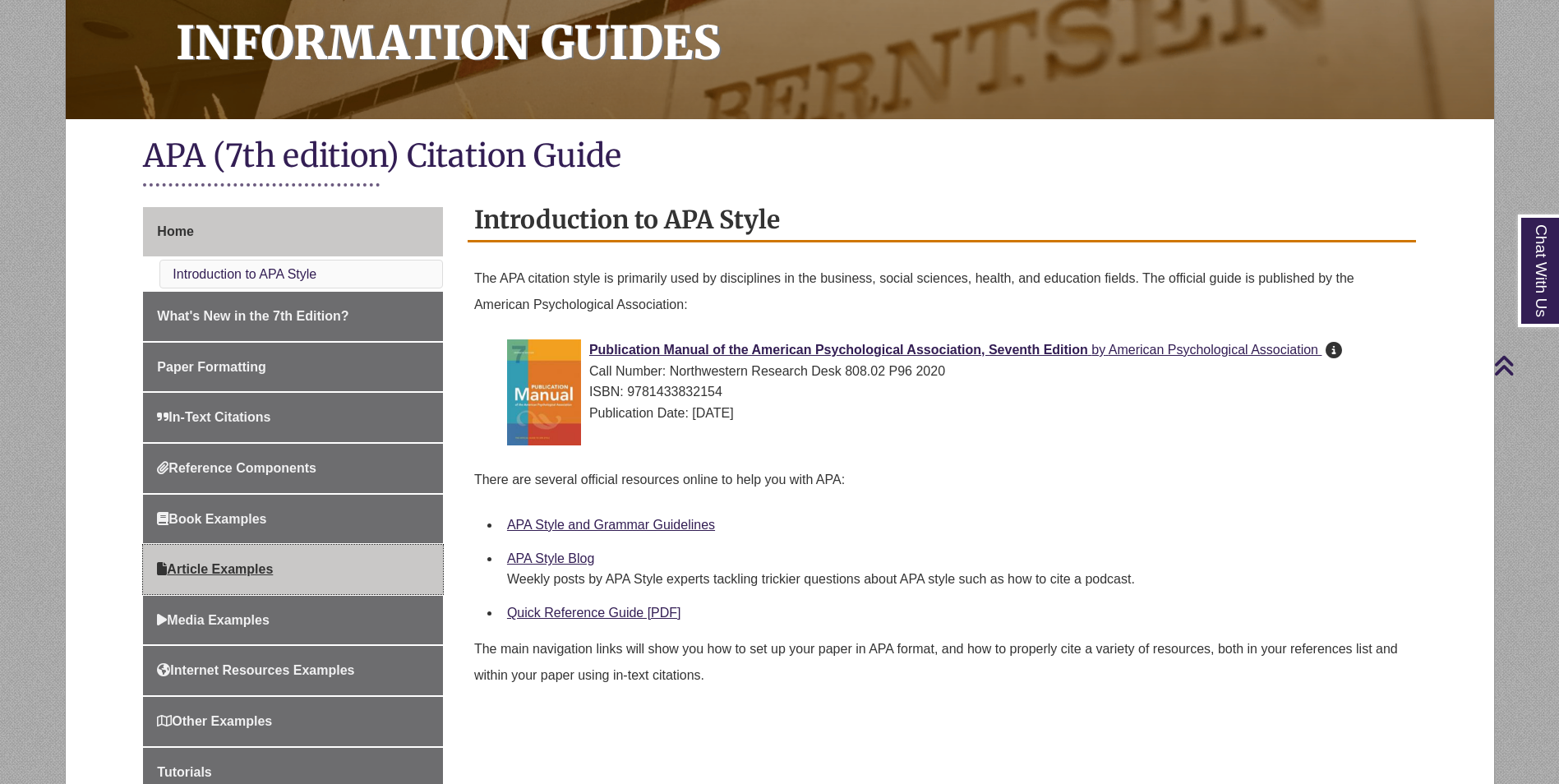
click at [279, 563] on link "Article Examples" at bounding box center [293, 570] width 300 height 50
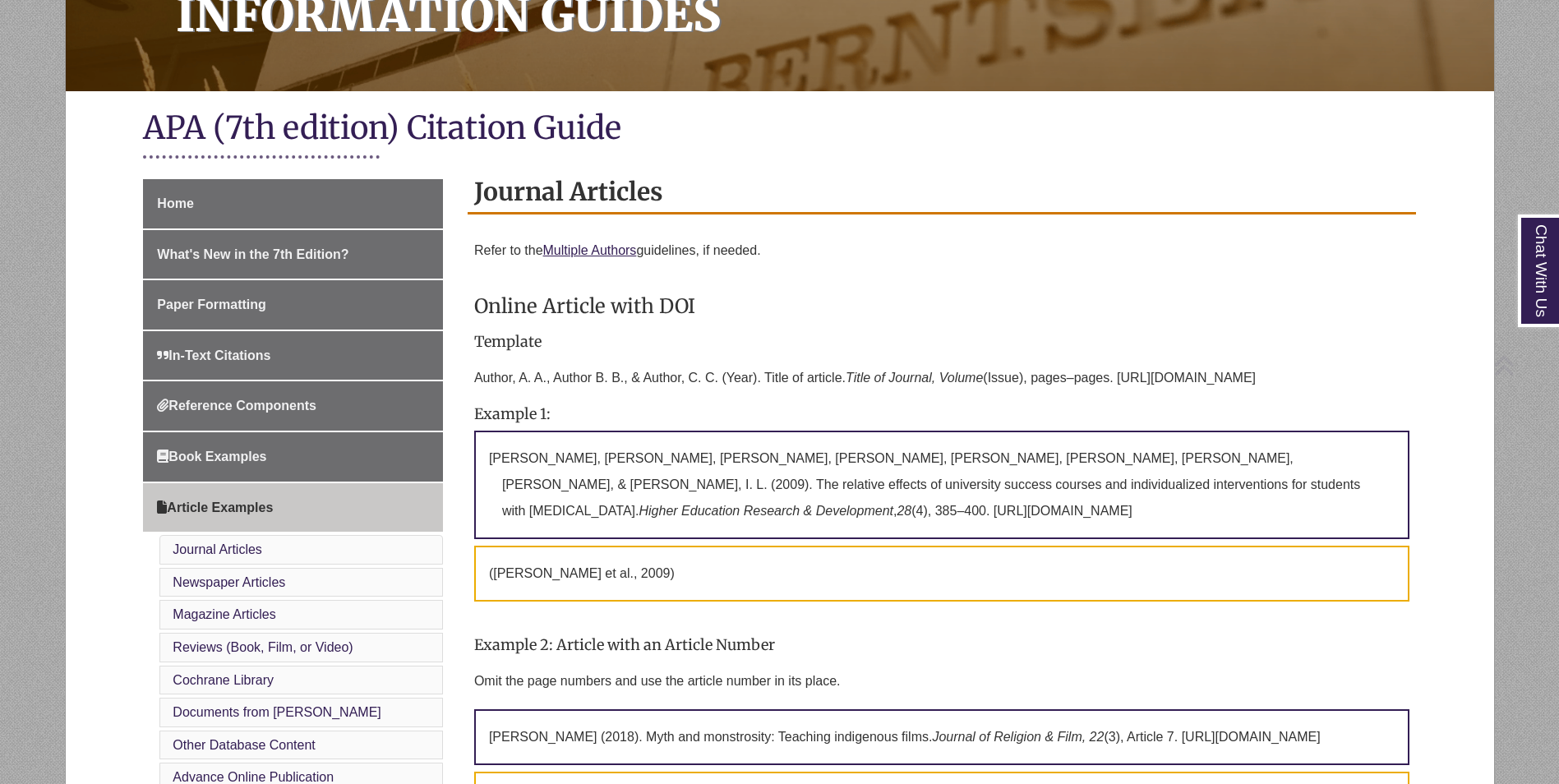
scroll to position [329, 0]
